Goal: Task Accomplishment & Management: Use online tool/utility

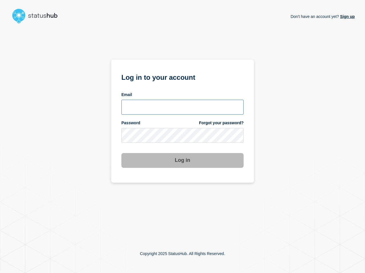
type input "[PERSON_NAME][EMAIL_ADDRESS][PERSON_NAME][DOMAIN_NAME]"
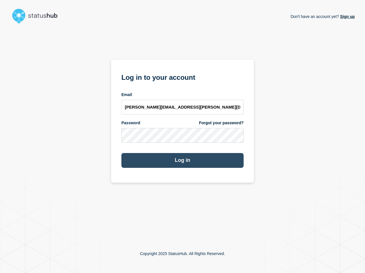
click at [179, 161] on button "Log in" at bounding box center [182, 160] width 122 height 15
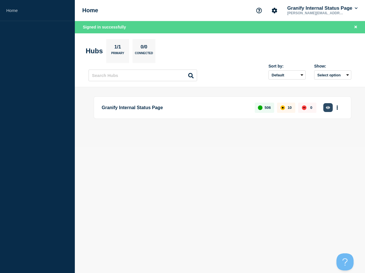
click at [327, 107] on icon "button" at bounding box center [328, 108] width 4 height 4
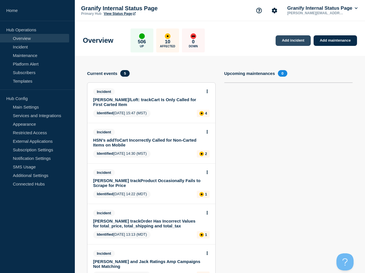
click at [291, 45] on div "Overview 506 Up 10 Affected 0 Down Add incident Add maintenance" at bounding box center [219, 38] width 287 height 35
click at [291, 42] on link "Add incident" at bounding box center [292, 40] width 35 height 11
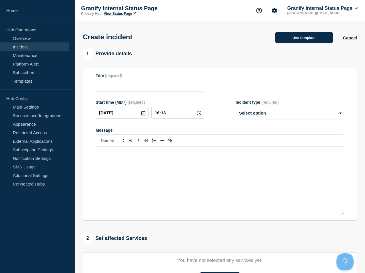
click at [296, 39] on button "Use template" at bounding box center [304, 37] width 58 height 11
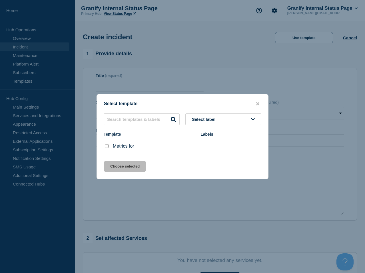
click at [108, 146] on div at bounding box center [107, 147] width 6 height 6
click at [108, 147] on input "Metrics for checkbox" at bounding box center [107, 146] width 4 height 4
checkbox input "true"
click at [153, 181] on div at bounding box center [182, 136] width 365 height 273
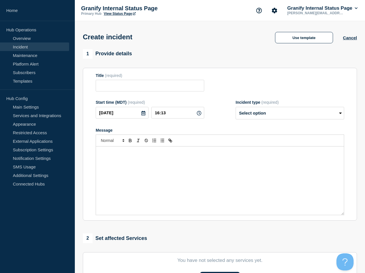
click at [136, 170] on div "Message" at bounding box center [220, 181] width 248 height 68
click at [299, 38] on button "Use template" at bounding box center [304, 37] width 58 height 11
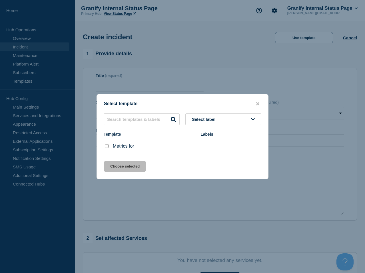
click at [108, 147] on input "Metrics for checkbox" at bounding box center [107, 146] width 4 height 4
checkbox input "true"
drag, startPoint x: 118, startPoint y: 161, endPoint x: 121, endPoint y: 163, distance: 3.5
click at [118, 162] on div "Select template Select label Template Labels Metrics for Choose selected" at bounding box center [182, 136] width 172 height 85
drag, startPoint x: 121, startPoint y: 164, endPoint x: 127, endPoint y: 136, distance: 29.2
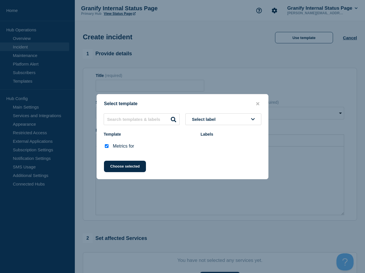
click at [121, 164] on button "Choose selected" at bounding box center [125, 166] width 42 height 11
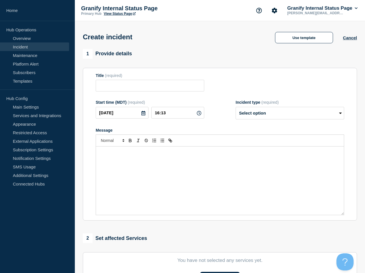
type input "Metrics for"
select select "monitoring"
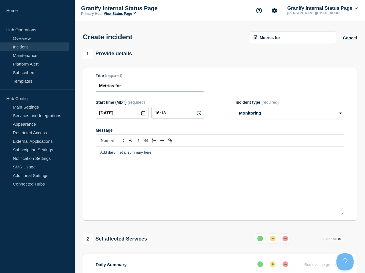
click at [150, 91] on input "Metrics for" at bounding box center [150, 86] width 108 height 12
type input "Metrics for 9/29"
click at [218, 173] on div "Add daily metric summary here" at bounding box center [220, 181] width 248 height 68
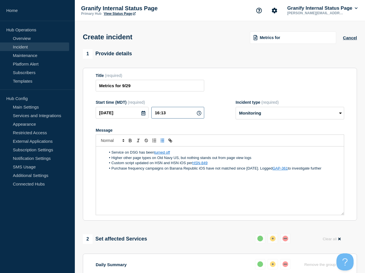
click at [170, 118] on input "16:13" at bounding box center [177, 113] width 53 height 12
type input "16:30"
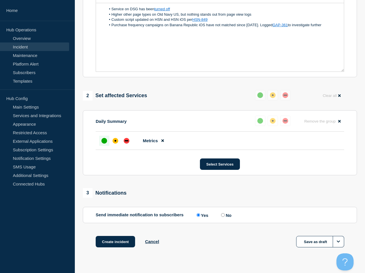
scroll to position [163, 0]
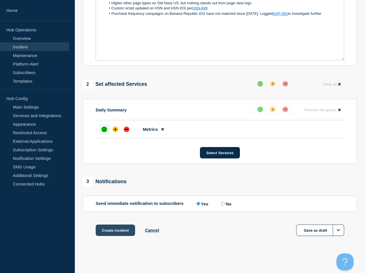
click at [123, 230] on button "Create incident" at bounding box center [115, 230] width 39 height 11
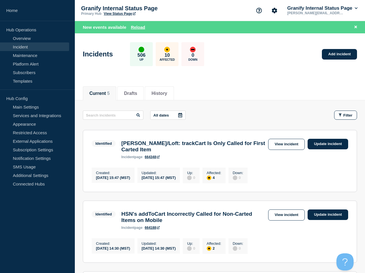
click at [138, 20] on div "Granify Internal Status Page Primary Hub View Status Page Granify Internal Stat…" at bounding box center [220, 10] width 290 height 21
click at [137, 28] on button "Reload" at bounding box center [138, 27] width 14 height 5
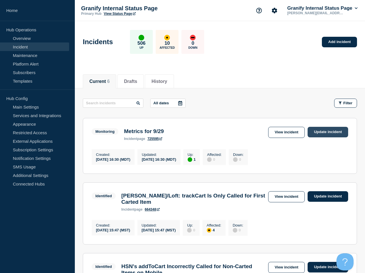
click at [330, 134] on link "Update incident" at bounding box center [327, 132] width 41 height 11
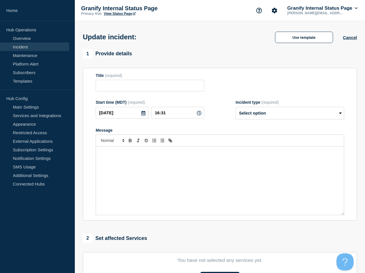
type input "Metrics for 9/29"
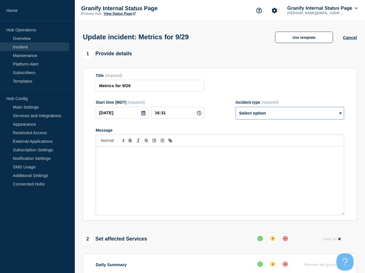
click at [291, 120] on select "Select option Investigating Identified Monitoring Resolved" at bounding box center [289, 113] width 108 height 13
select select "resolved"
click at [235, 111] on select "Select option Investigating Identified Monitoring Resolved" at bounding box center [289, 113] width 108 height 13
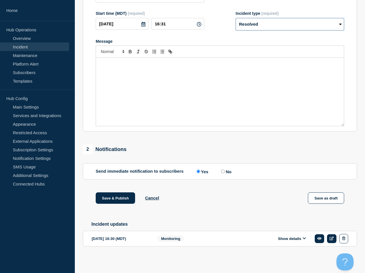
scroll to position [96, 0]
click at [219, 169] on label "No" at bounding box center [225, 171] width 12 height 5
click at [221, 170] on input "No" at bounding box center [223, 172] width 4 height 4
radio input "true"
radio input "false"
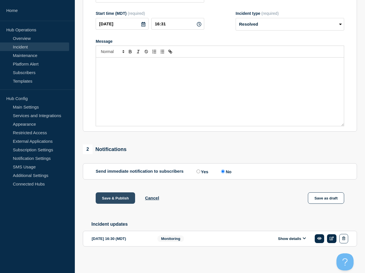
click at [118, 196] on button "Save & Publish" at bounding box center [115, 198] width 39 height 11
